Goal: Information Seeking & Learning: Learn about a topic

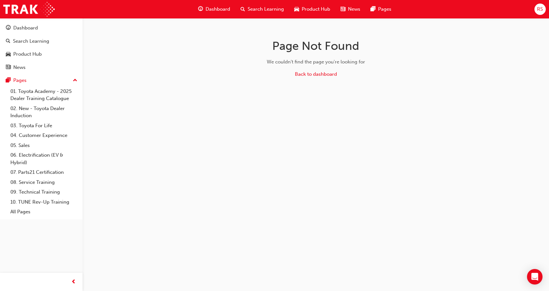
click at [305, 7] on span "Product Hub" at bounding box center [316, 9] width 29 height 7
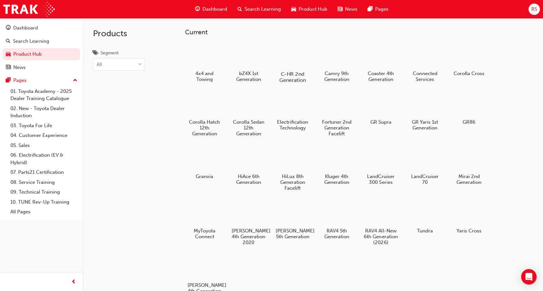
click at [290, 65] on div at bounding box center [293, 55] width 36 height 26
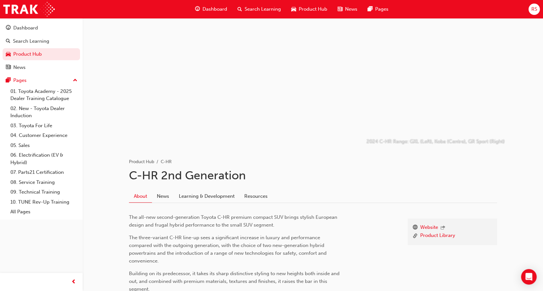
scroll to position [54, 0]
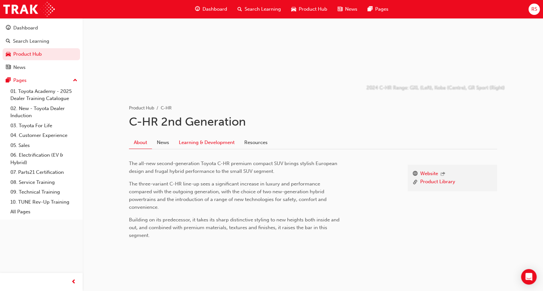
click at [219, 145] on link "Learning & Development" at bounding box center [206, 142] width 65 height 12
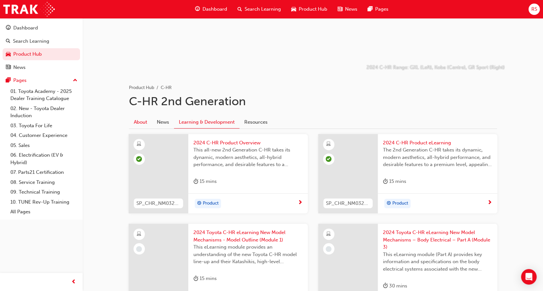
click at [144, 122] on link "About" at bounding box center [140, 122] width 23 height 12
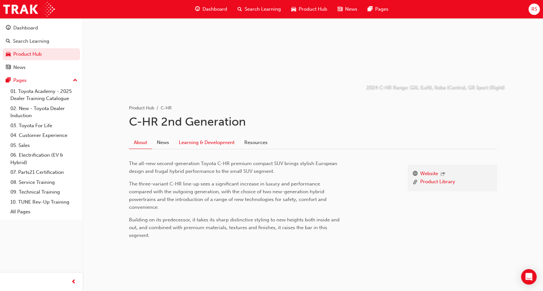
click at [216, 137] on link "Learning & Development" at bounding box center [206, 142] width 65 height 12
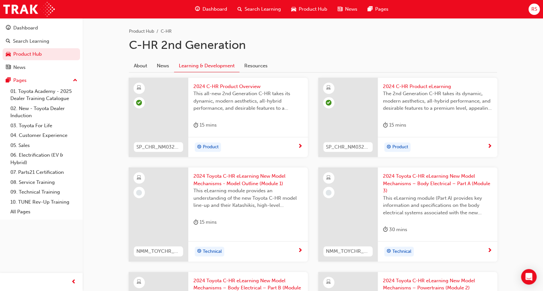
scroll to position [129, 0]
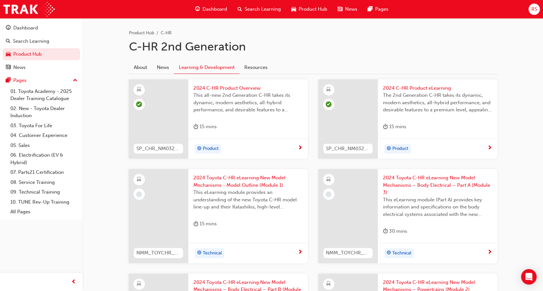
click at [406, 125] on div "15 mins" at bounding box center [394, 127] width 23 height 8
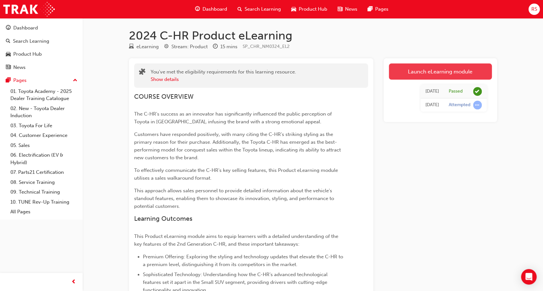
click at [410, 74] on link "Launch eLearning module" at bounding box center [440, 71] width 103 height 16
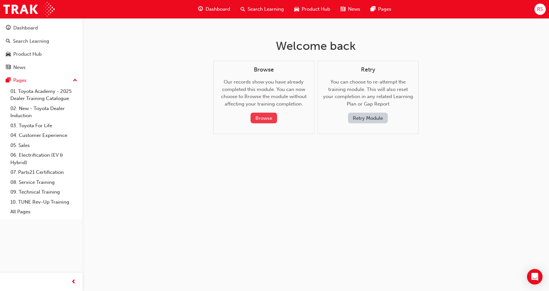
click at [268, 116] on button "Browse" at bounding box center [264, 118] width 27 height 11
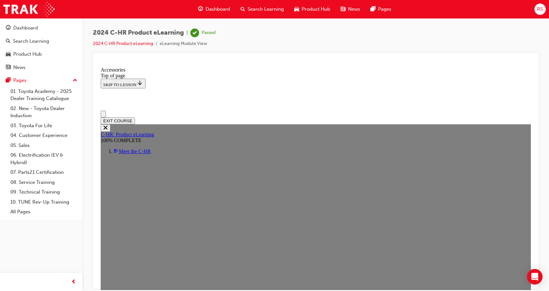
click at [309, 63] on div at bounding box center [316, 61] width 436 height 6
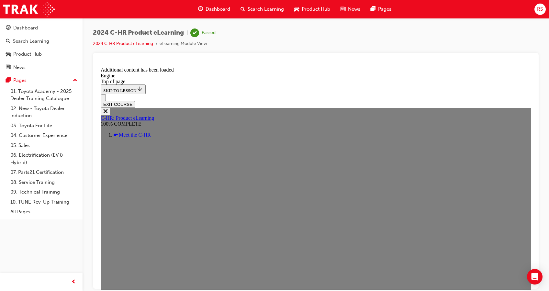
scroll to position [479, 0]
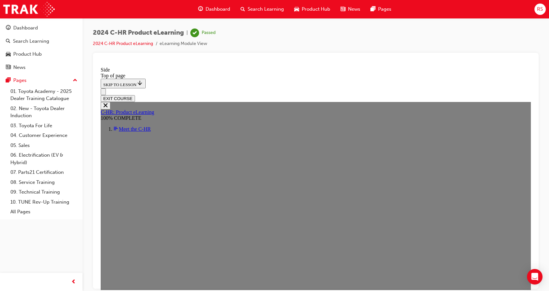
click at [216, 10] on span "Dashboard" at bounding box center [218, 9] width 25 height 7
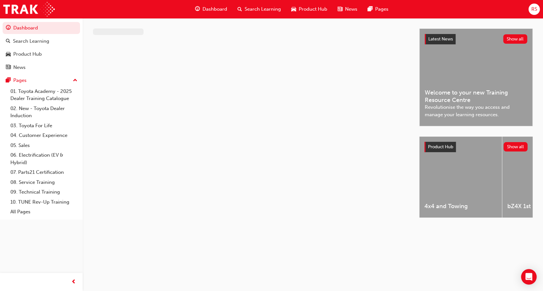
click at [314, 12] on span "Product Hub" at bounding box center [313, 9] width 29 height 7
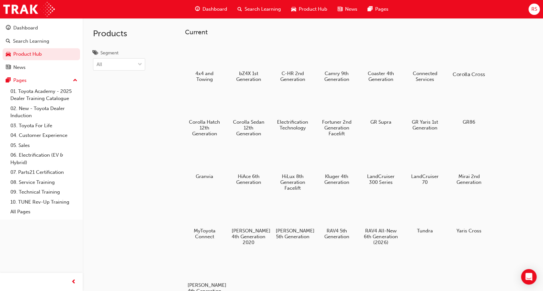
click at [459, 55] on div at bounding box center [469, 56] width 36 height 26
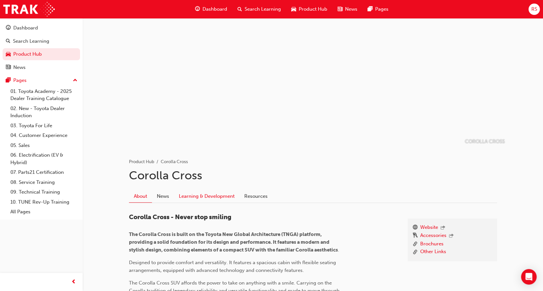
click at [206, 194] on link "Learning & Development" at bounding box center [206, 196] width 65 height 12
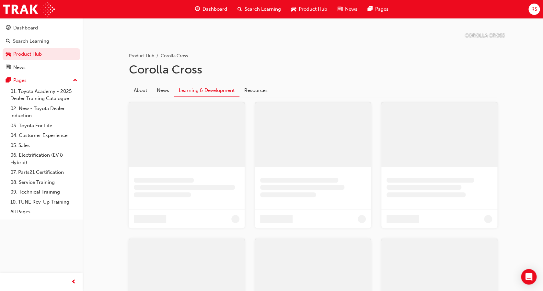
scroll to position [43, 0]
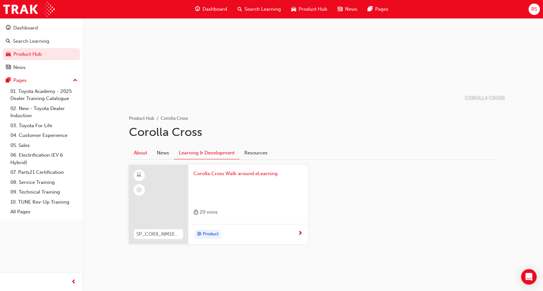
click at [143, 155] on link "About" at bounding box center [140, 153] width 23 height 12
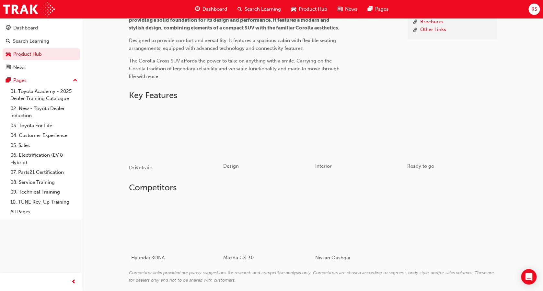
click at [172, 149] on div "button" at bounding box center [175, 132] width 92 height 52
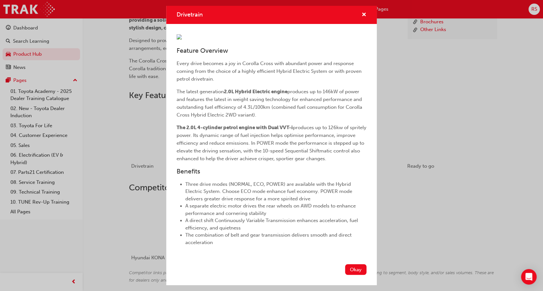
scroll to position [65, 0]
click at [163, 44] on div "Drivetrain Feature Overview Every drive becomes a joy in Corolla Cross with abu…" at bounding box center [271, 145] width 543 height 291
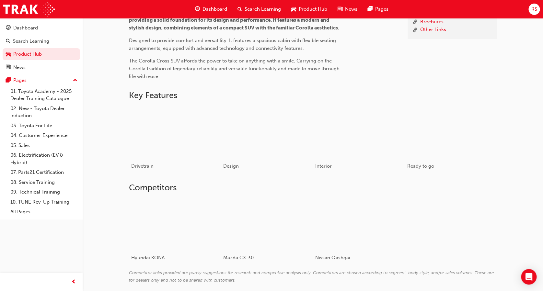
click at [308, 10] on span "Product Hub" at bounding box center [313, 9] width 29 height 7
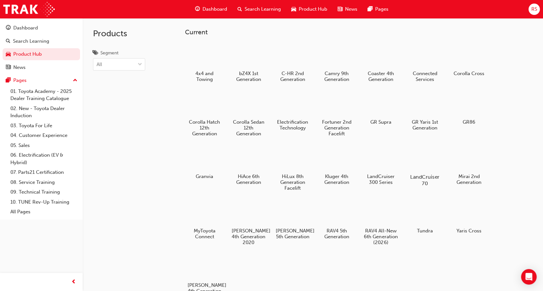
click at [427, 168] on div at bounding box center [425, 158] width 36 height 26
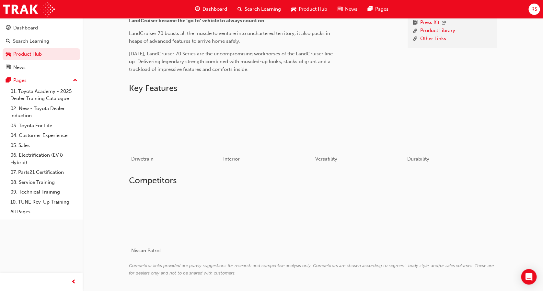
scroll to position [223, 0]
click at [146, 133] on div "button" at bounding box center [175, 124] width 92 height 52
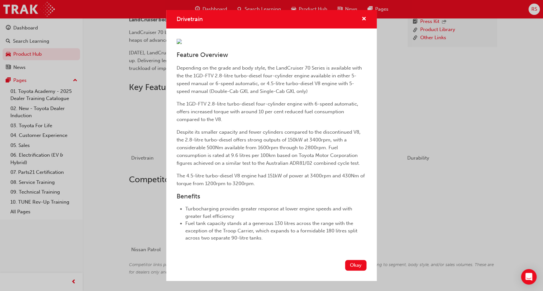
scroll to position [96, 0]
click at [352, 271] on button "Okay" at bounding box center [355, 265] width 21 height 11
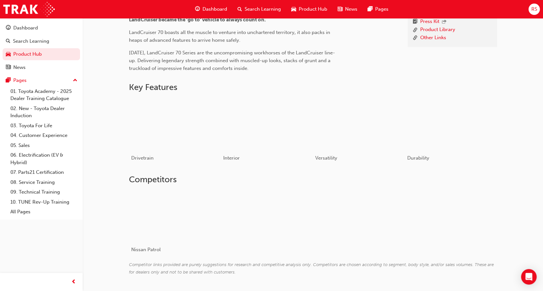
scroll to position [0, 0]
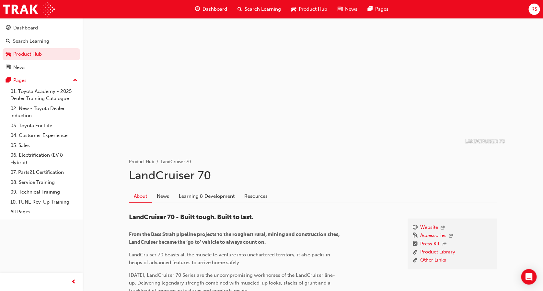
click at [314, 7] on span "Product Hub" at bounding box center [313, 9] width 29 height 7
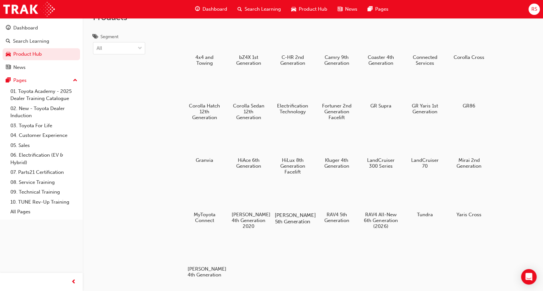
scroll to position [16, 0]
click at [295, 203] on div at bounding box center [293, 197] width 36 height 26
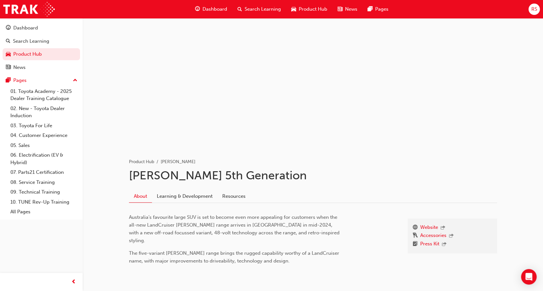
click at [306, 11] on span "Product Hub" at bounding box center [313, 9] width 29 height 7
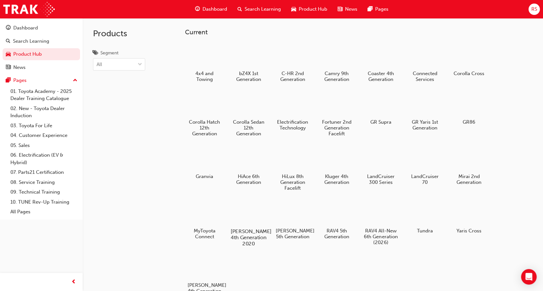
click at [246, 222] on div at bounding box center [249, 213] width 36 height 26
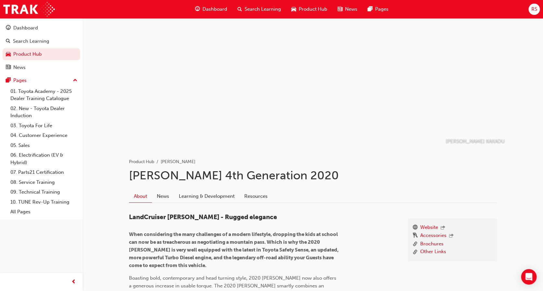
click at [309, 9] on span "Product Hub" at bounding box center [313, 9] width 29 height 7
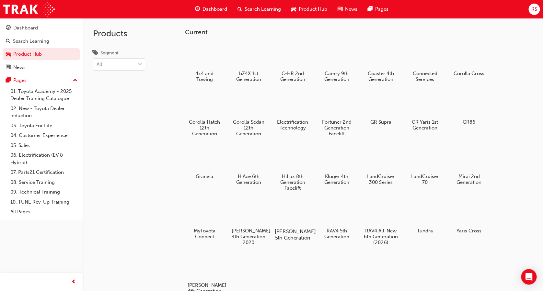
click at [292, 215] on div at bounding box center [293, 213] width 36 height 26
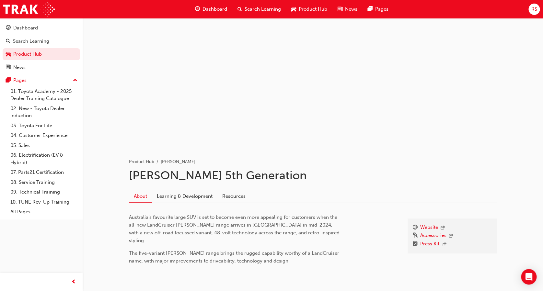
scroll to position [20, 0]
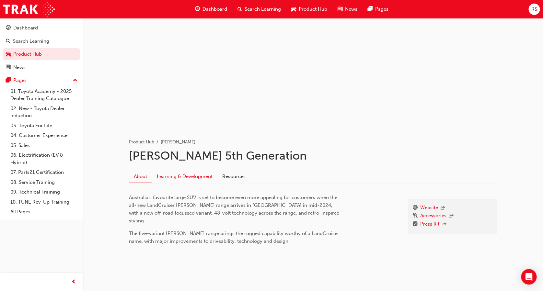
click at [185, 179] on link "Learning & Development" at bounding box center [184, 176] width 65 height 12
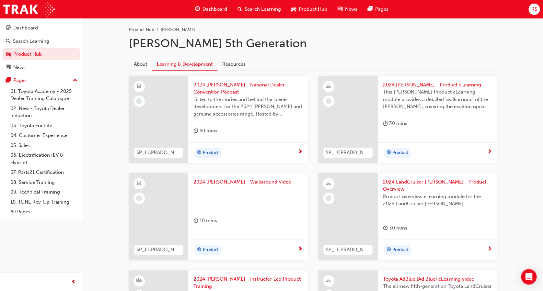
scroll to position [132, 0]
click at [401, 106] on span "This [PERSON_NAME] Product eLearning module provides a detailed 'walkaround' of…" at bounding box center [437, 99] width 109 height 22
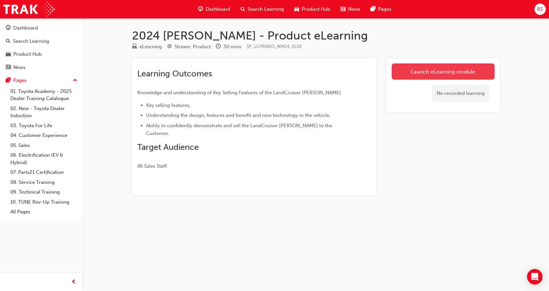
click at [429, 67] on link "Launch eLearning module" at bounding box center [443, 71] width 103 height 16
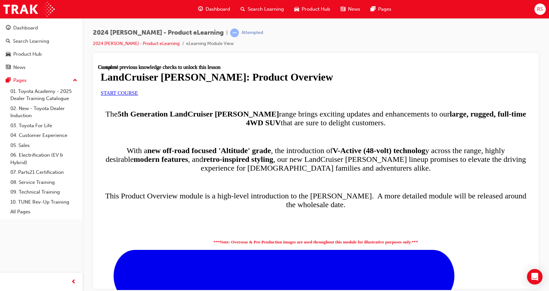
scroll to position [36, 0]
click at [138, 96] on link "START COURSE" at bounding box center [119, 93] width 37 height 6
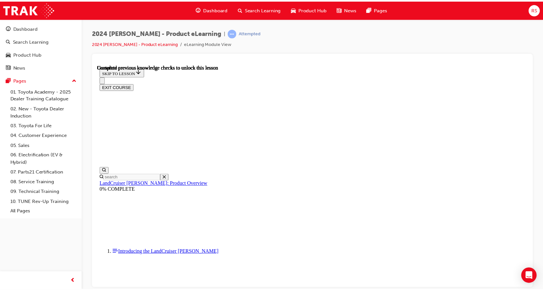
scroll to position [0, 0]
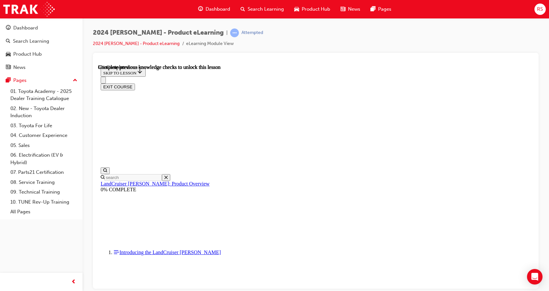
click at [317, 6] on span "Product Hub" at bounding box center [316, 9] width 29 height 7
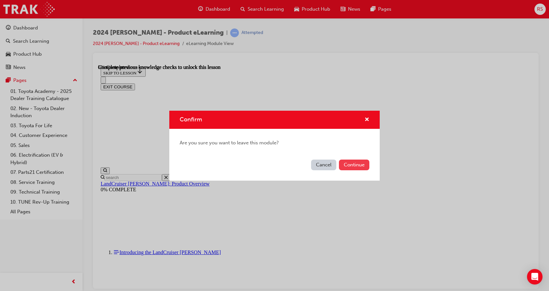
click at [349, 165] on button "Continue" at bounding box center [354, 165] width 30 height 11
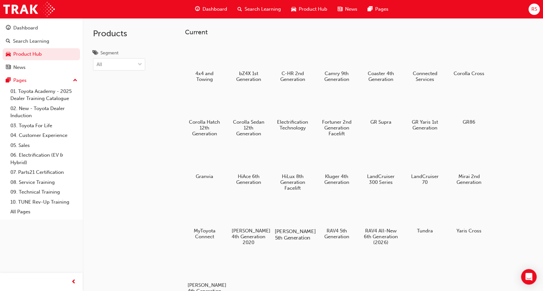
click at [289, 218] on div at bounding box center [293, 213] width 36 height 26
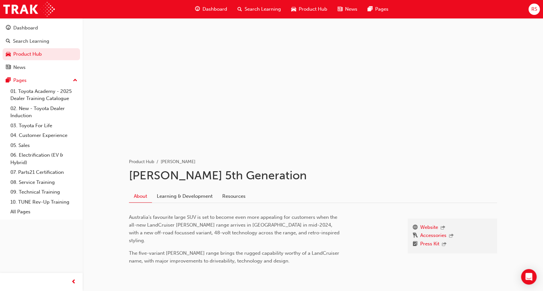
scroll to position [20, 0]
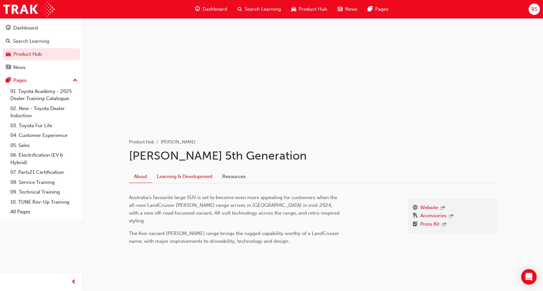
click at [189, 177] on link "Learning & Development" at bounding box center [184, 176] width 65 height 12
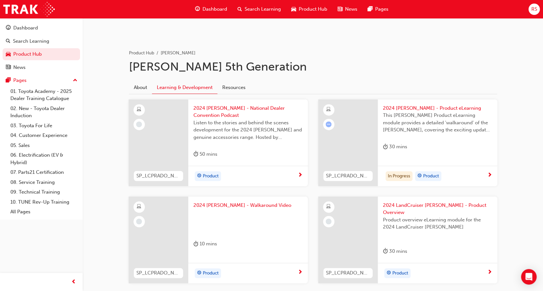
scroll to position [110, 0]
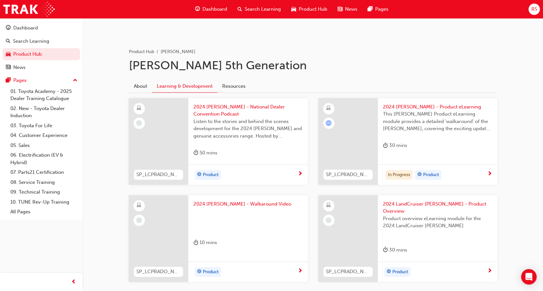
click at [406, 224] on div "Product overview eLearning module for the 2024 LandCruiser [PERSON_NAME]" at bounding box center [437, 228] width 109 height 26
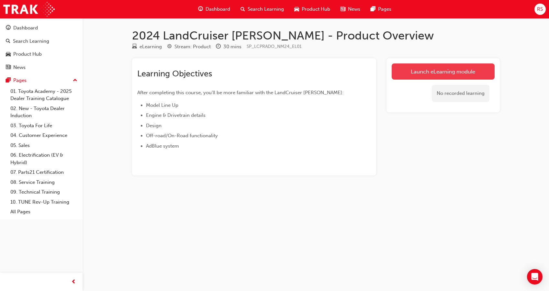
click at [452, 71] on link "Launch eLearning module" at bounding box center [443, 71] width 103 height 16
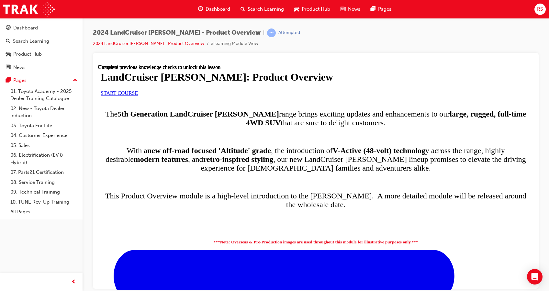
scroll to position [64, 0]
click at [138, 96] on span "START COURSE" at bounding box center [119, 93] width 37 height 6
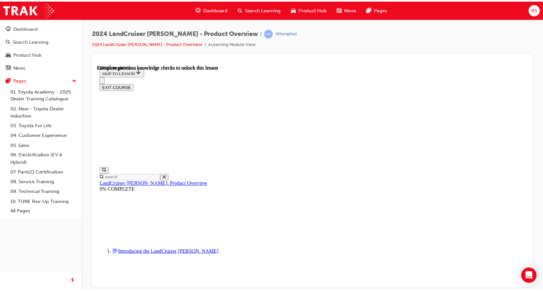
scroll to position [0, 0]
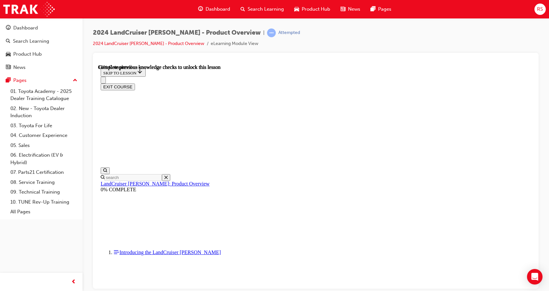
click at [315, 11] on span "Product Hub" at bounding box center [316, 9] width 29 height 7
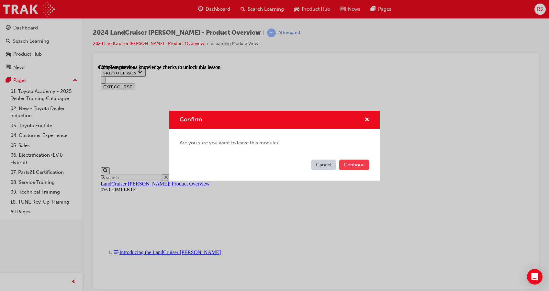
click at [358, 165] on button "Continue" at bounding box center [354, 165] width 30 height 11
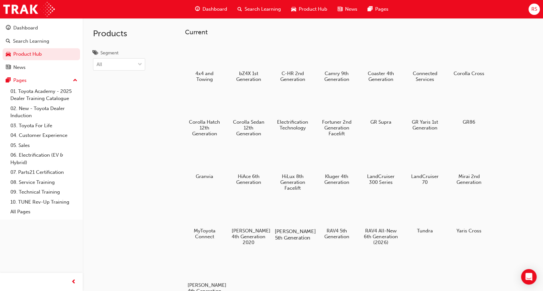
click at [302, 220] on div at bounding box center [293, 213] width 36 height 26
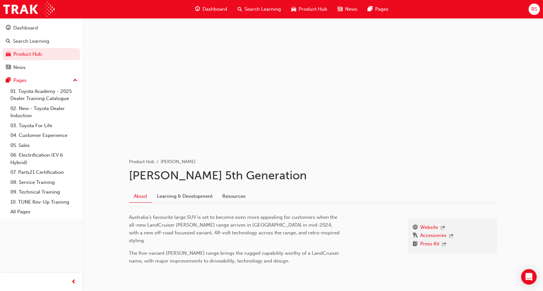
scroll to position [20, 0]
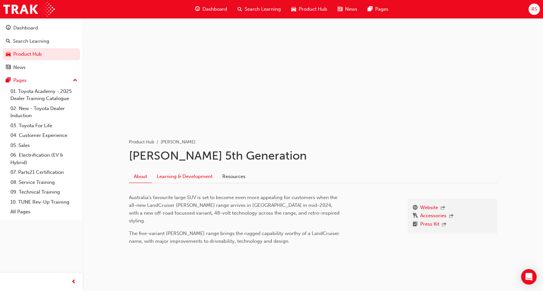
click at [181, 182] on link "Learning & Development" at bounding box center [184, 176] width 65 height 12
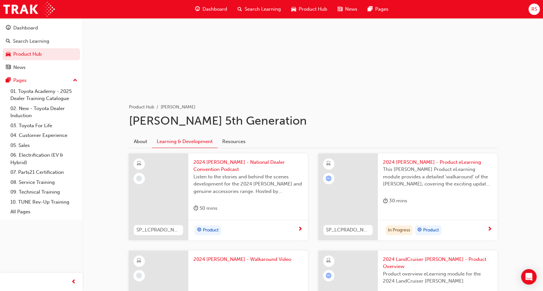
scroll to position [55, 0]
click at [406, 181] on span "This [PERSON_NAME] Product eLearning module provides a detailed 'walkaround' of…" at bounding box center [437, 177] width 109 height 22
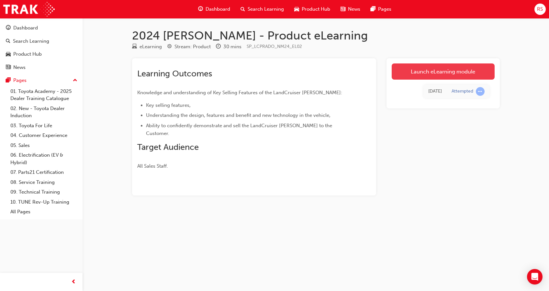
click at [392, 72] on link "Launch eLearning module" at bounding box center [443, 71] width 103 height 16
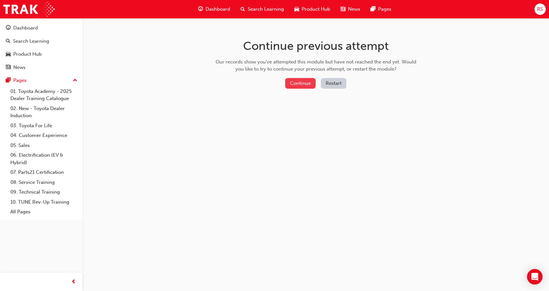
click at [301, 86] on button "Continue" at bounding box center [300, 83] width 30 height 11
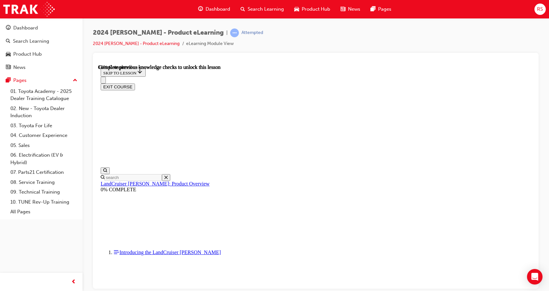
scroll to position [360, 0]
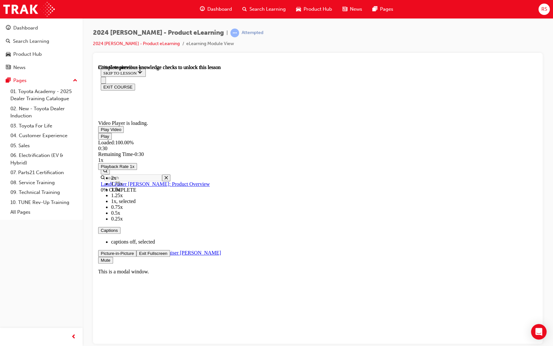
click at [139, 255] on span "Video player" at bounding box center [139, 252] width 0 height 5
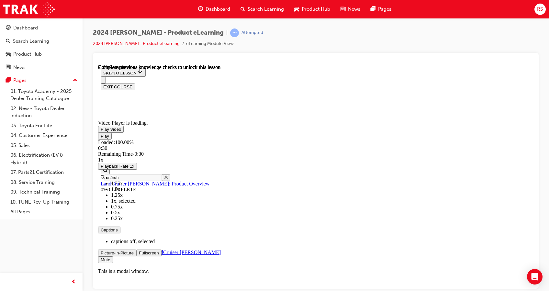
scroll to position [448, 0]
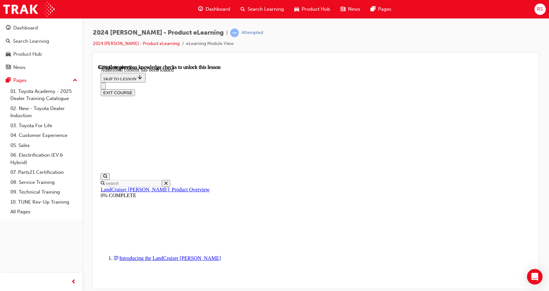
scroll to position [760, 0]
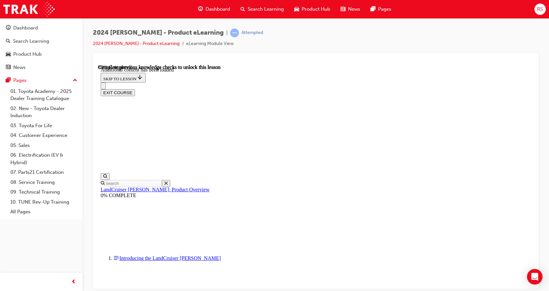
scroll to position [1309, 0]
radio input "true"
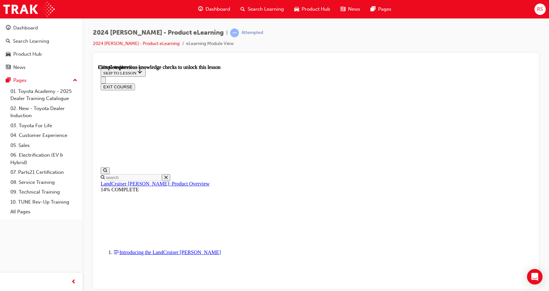
scroll to position [315, 0]
